Goal: Transaction & Acquisition: Book appointment/travel/reservation

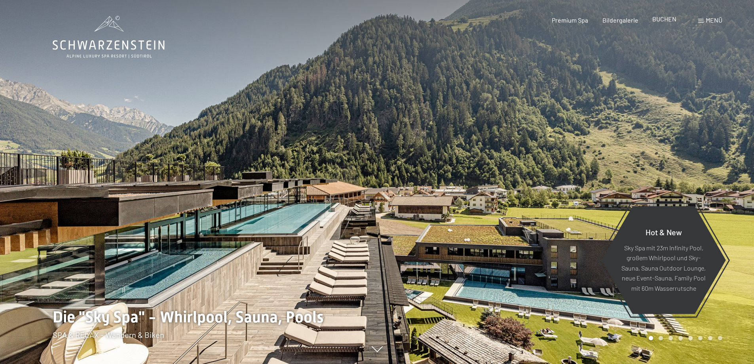
click at [669, 21] on span "BUCHEN" at bounding box center [664, 19] width 24 height 8
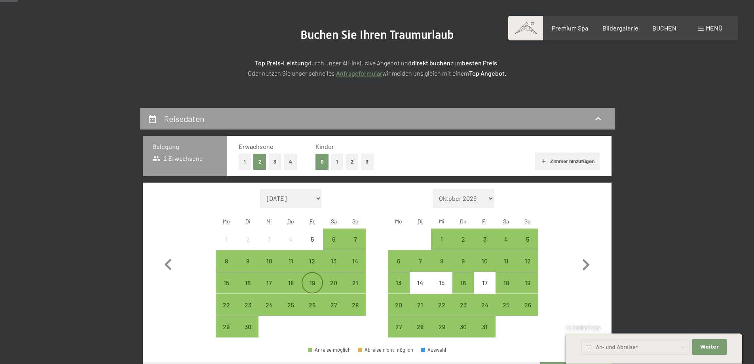
scroll to position [119, 0]
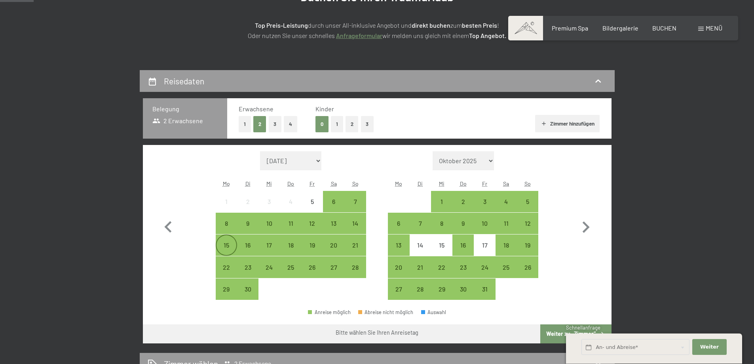
click at [226, 242] on div "15" at bounding box center [227, 252] width 20 height 20
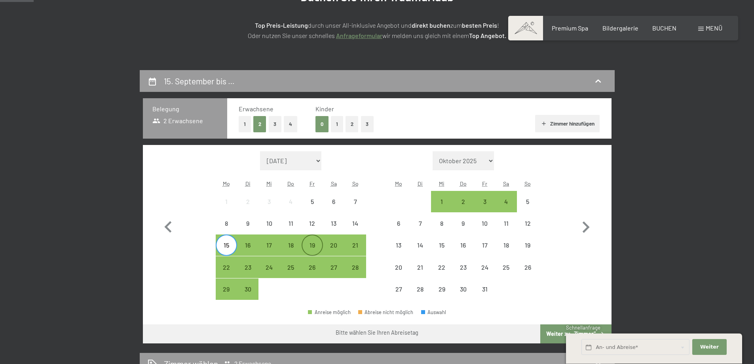
click at [312, 243] on div "19" at bounding box center [312, 252] width 20 height 20
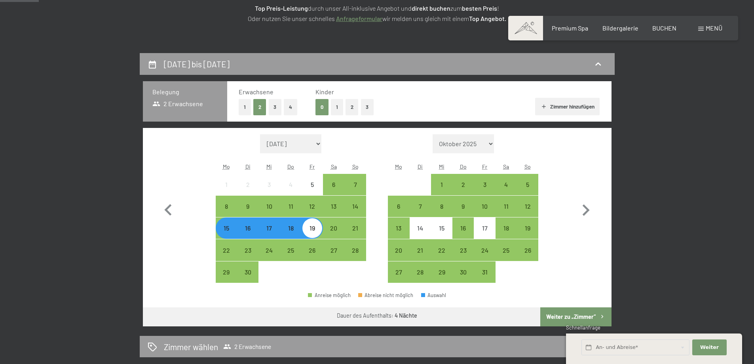
scroll to position [238, 0]
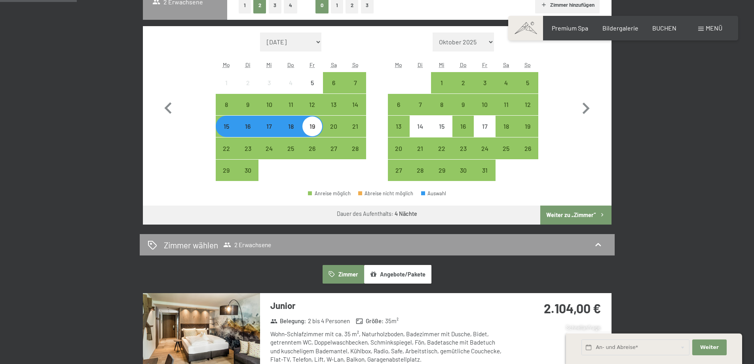
click at [590, 213] on button "Weiter zu „Zimmer“" at bounding box center [575, 214] width 71 height 19
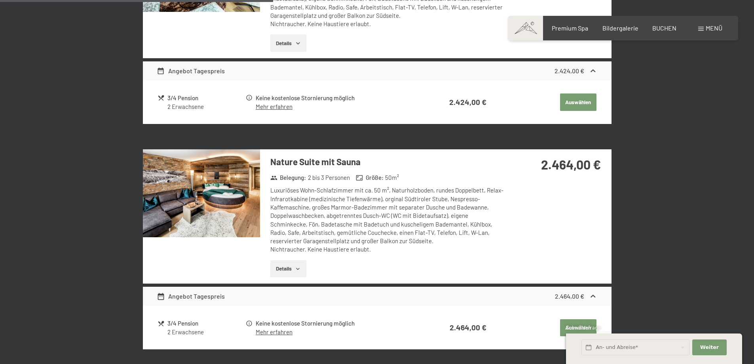
scroll to position [743, 0]
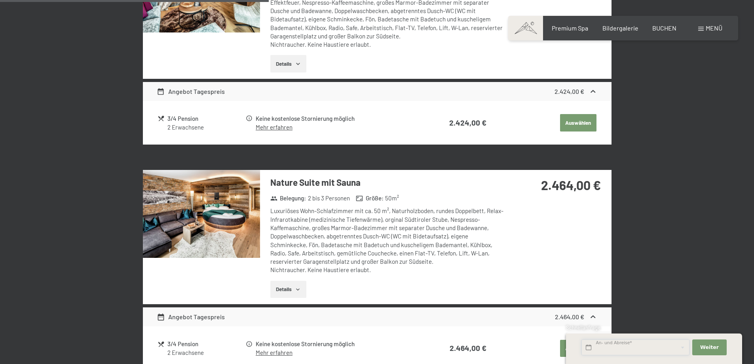
click at [618, 344] on input "text" at bounding box center [635, 347] width 108 height 16
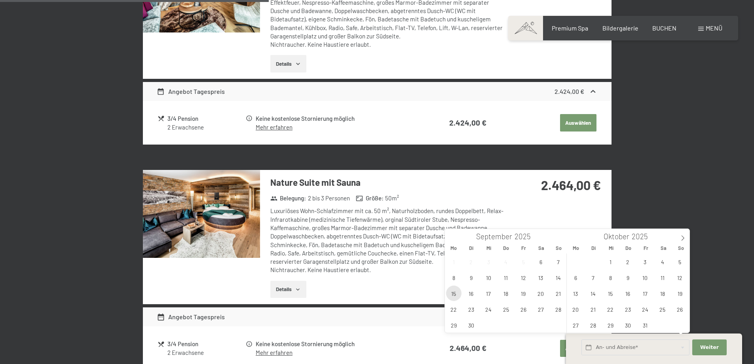
click at [458, 291] on span "15" at bounding box center [453, 292] width 15 height 15
click at [527, 295] on span "19" at bounding box center [523, 292] width 15 height 15
type input "Mo. 15.09.2025 - Fr. 19.09.2025"
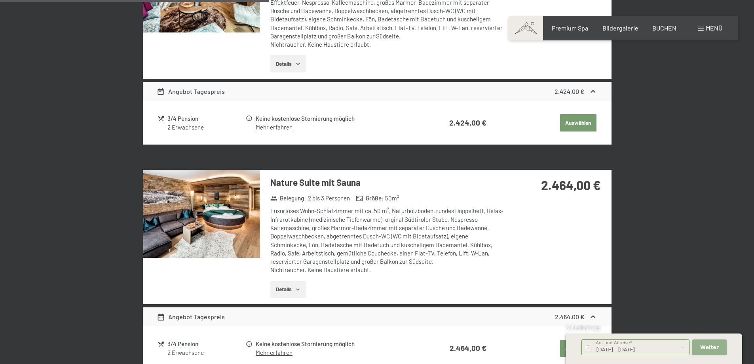
click at [706, 346] on span "Weiter" at bounding box center [709, 347] width 19 height 7
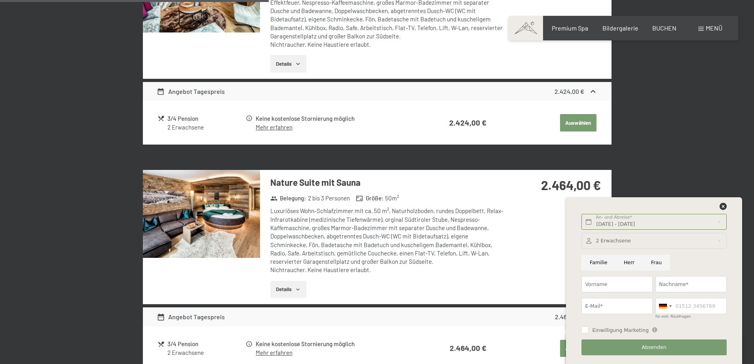
click at [679, 167] on div "15. September bis 19. September 2025 Zimmer wählen 2 Erwachsene Zimmer Angebote…" at bounding box center [377, 310] width 754 height 1728
click at [724, 207] on icon at bounding box center [723, 206] width 7 height 7
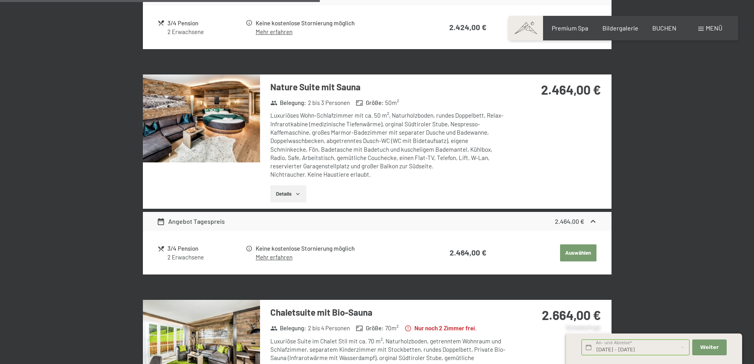
scroll to position [822, 0]
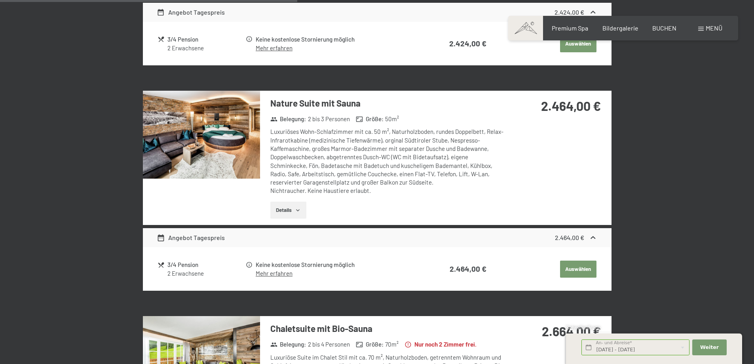
click at [227, 110] on img at bounding box center [201, 135] width 117 height 88
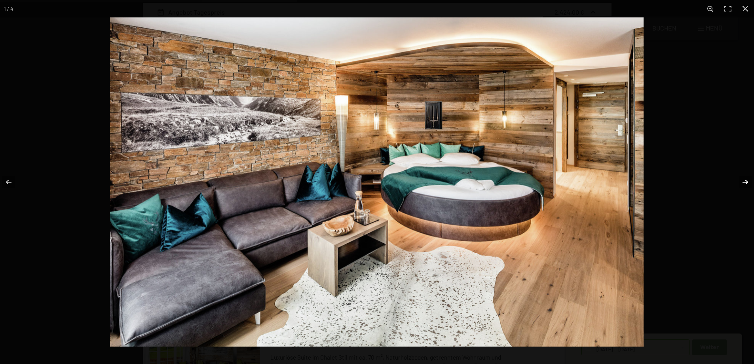
click at [741, 183] on button "button" at bounding box center [740, 182] width 28 height 40
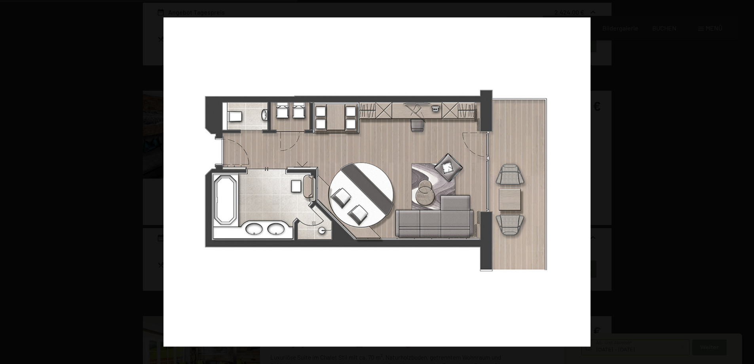
click at [741, 183] on button "button" at bounding box center [740, 182] width 28 height 40
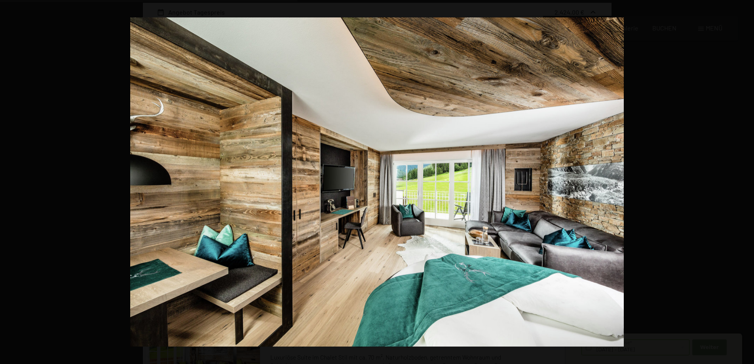
click at [741, 183] on button "button" at bounding box center [740, 182] width 28 height 40
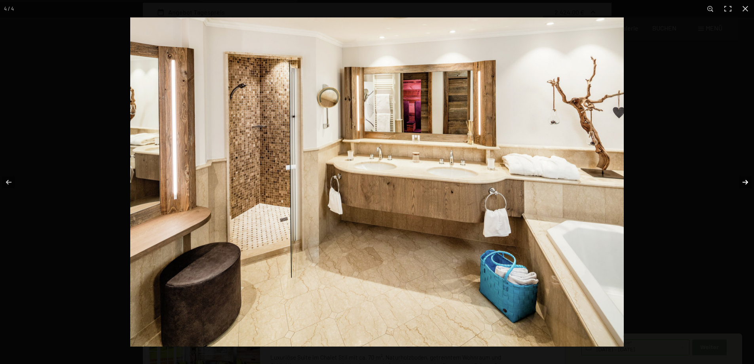
click at [749, 178] on button "button" at bounding box center [740, 182] width 28 height 40
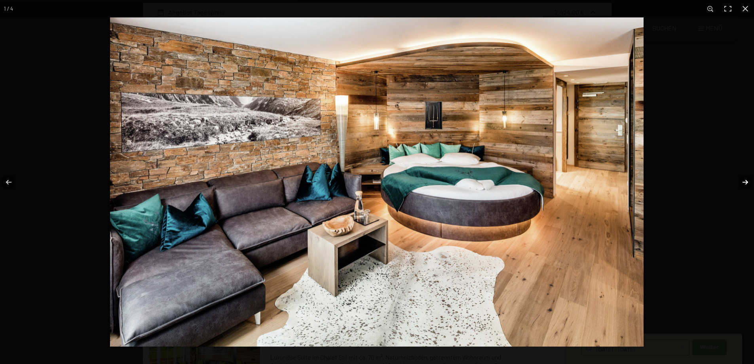
click at [746, 178] on button "button" at bounding box center [740, 182] width 28 height 40
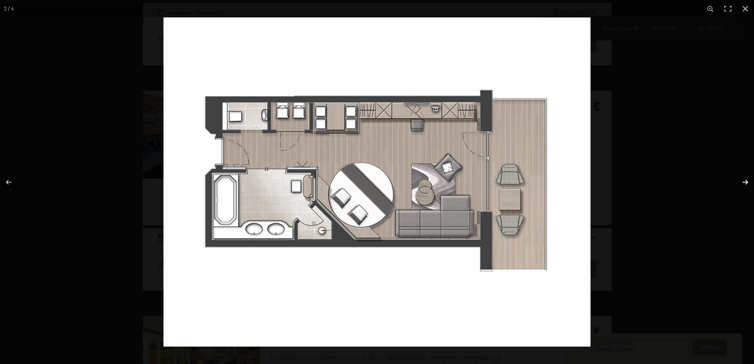
click at [746, 178] on button "button" at bounding box center [740, 182] width 28 height 40
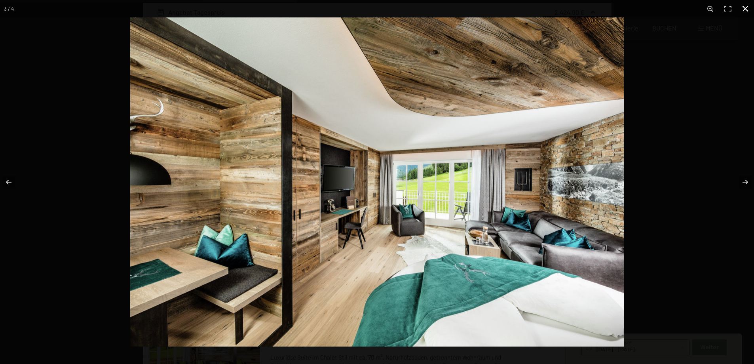
click at [745, 10] on button "button" at bounding box center [745, 8] width 17 height 17
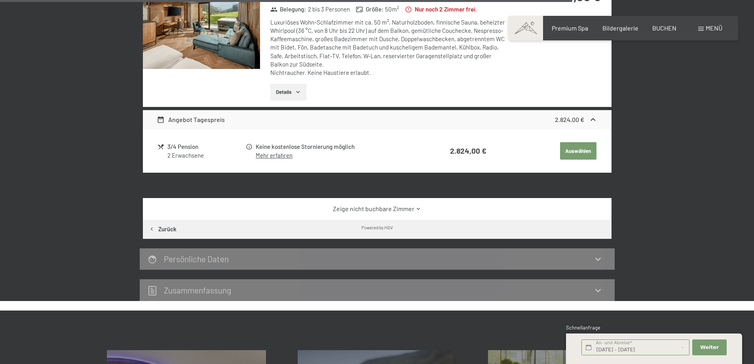
scroll to position [1653, 0]
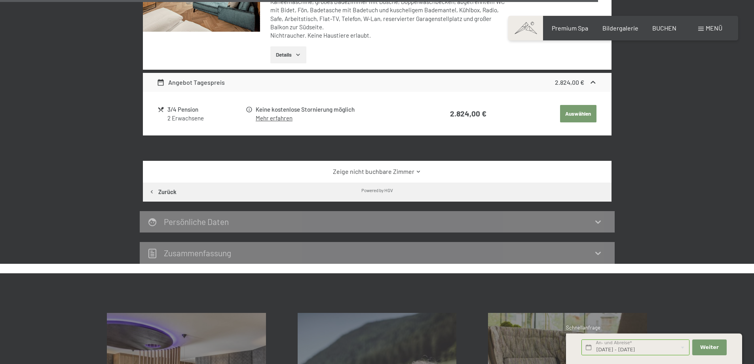
click at [419, 169] on icon at bounding box center [419, 172] width 6 height 6
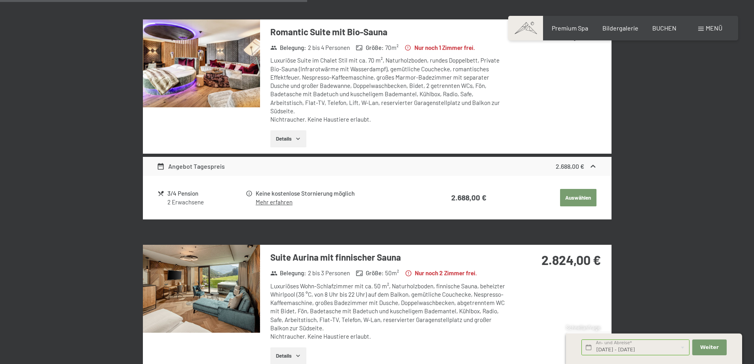
scroll to position [1178, 0]
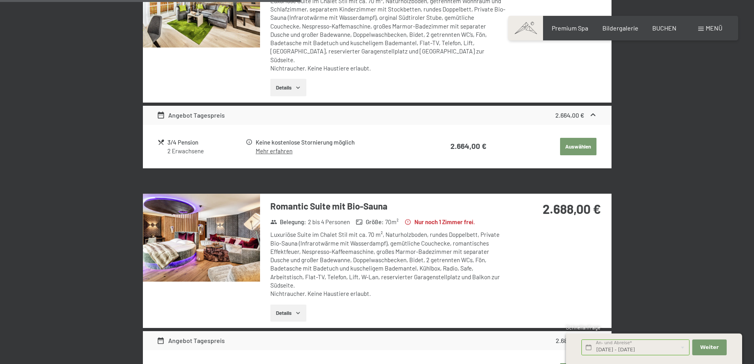
click at [226, 250] on img at bounding box center [201, 238] width 117 height 88
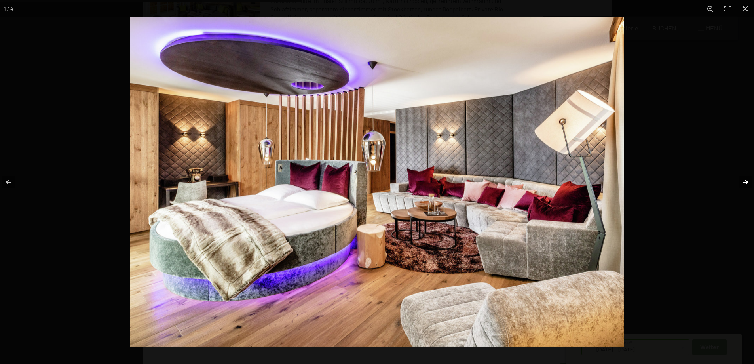
click at [746, 177] on button "button" at bounding box center [740, 182] width 28 height 40
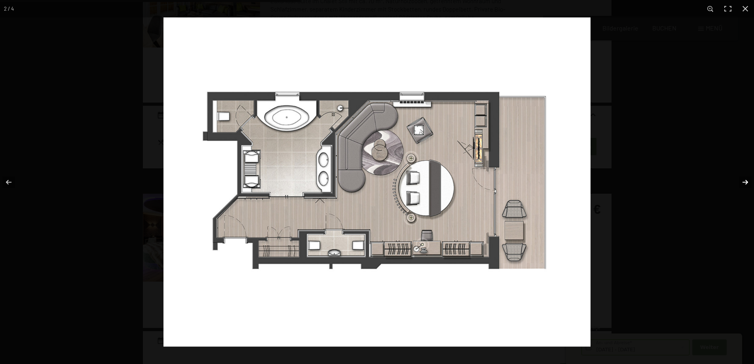
click at [742, 182] on button "button" at bounding box center [740, 182] width 28 height 40
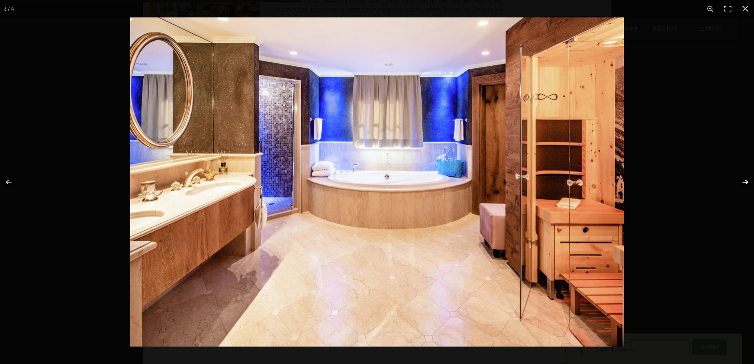
click at [739, 183] on button "button" at bounding box center [740, 182] width 28 height 40
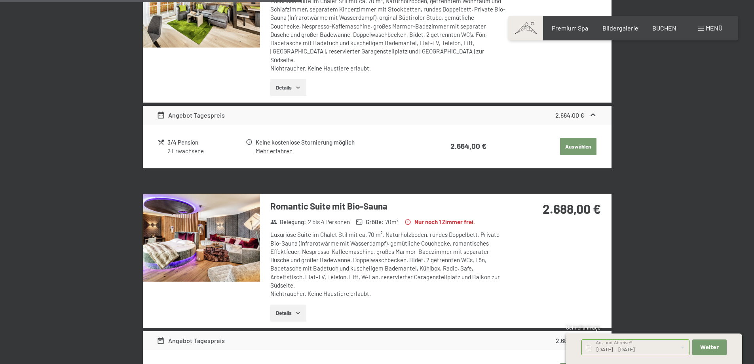
click at [0, 0] on button "button" at bounding box center [0, 0] width 0 height 0
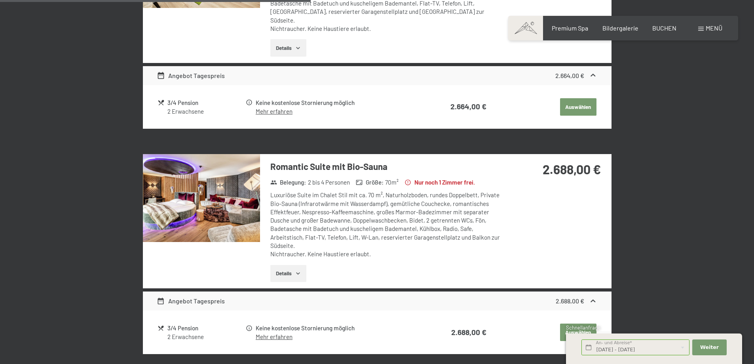
click at [534, 195] on div "Romantic Suite mit Bio-Sauna Belegung : 2 bis 4 Personen Größe : 70 m² Nur noch…" at bounding box center [377, 221] width 469 height 134
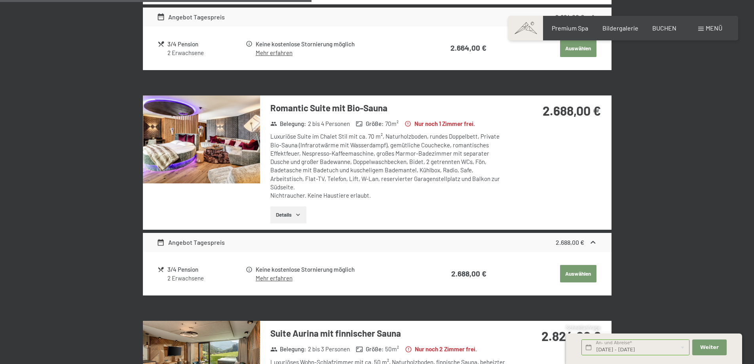
scroll to position [1297, 0]
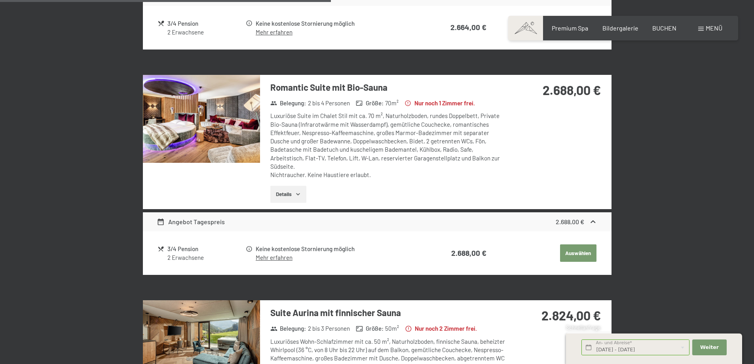
click at [577, 244] on button "Auswählen" at bounding box center [578, 252] width 36 height 17
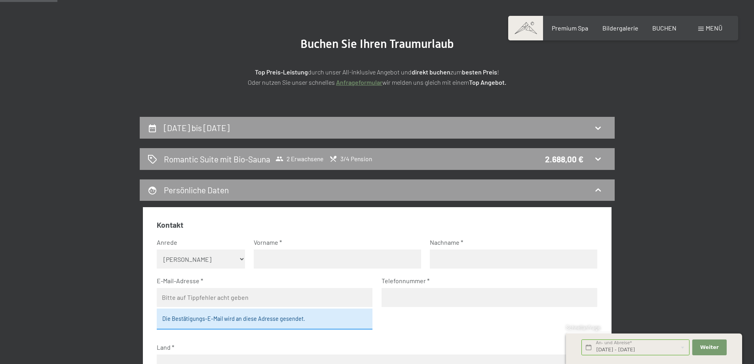
scroll to position [70, 0]
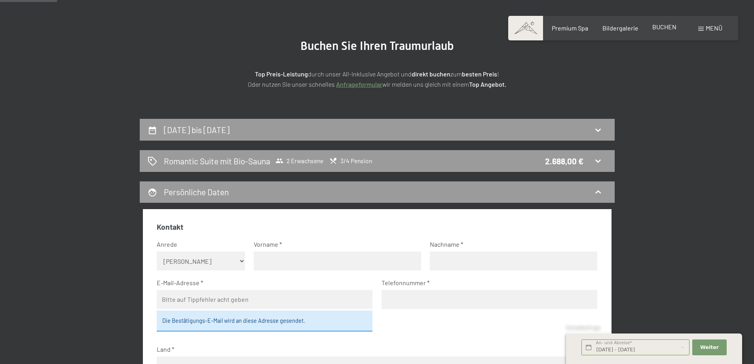
click at [671, 29] on span "BUCHEN" at bounding box center [664, 27] width 24 height 8
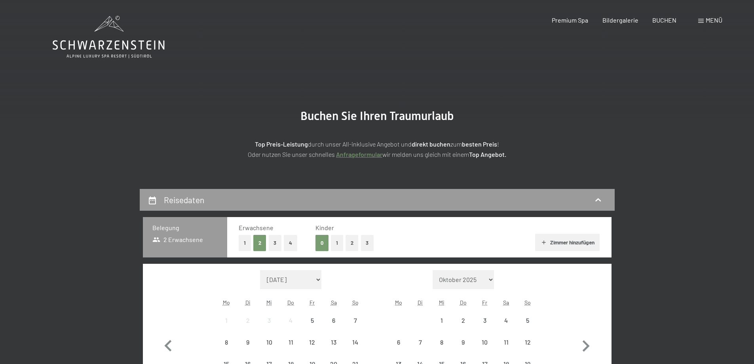
click at [106, 44] on icon at bounding box center [109, 37] width 112 height 42
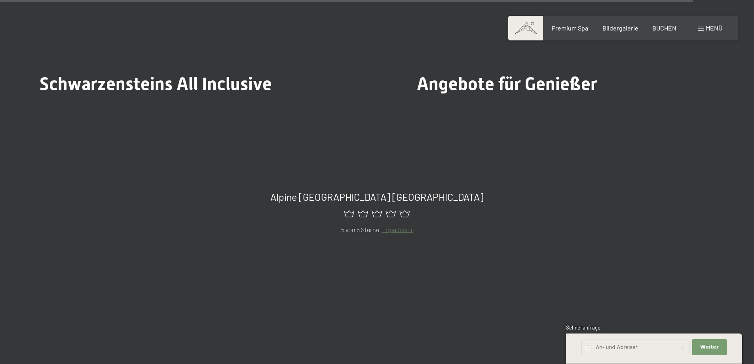
scroll to position [3681, 0]
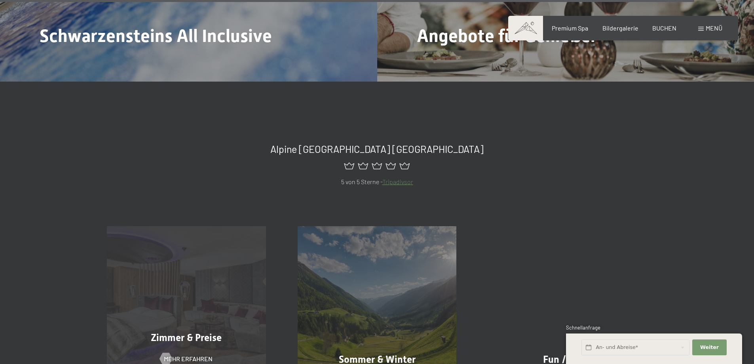
click at [220, 256] on div "Zimmer & Preise Mehr erfahren" at bounding box center [186, 305] width 191 height 159
click at [217, 319] on div "Zimmer & Preise Mehr erfahren" at bounding box center [186, 305] width 191 height 159
